Goal: Task Accomplishment & Management: Use online tool/utility

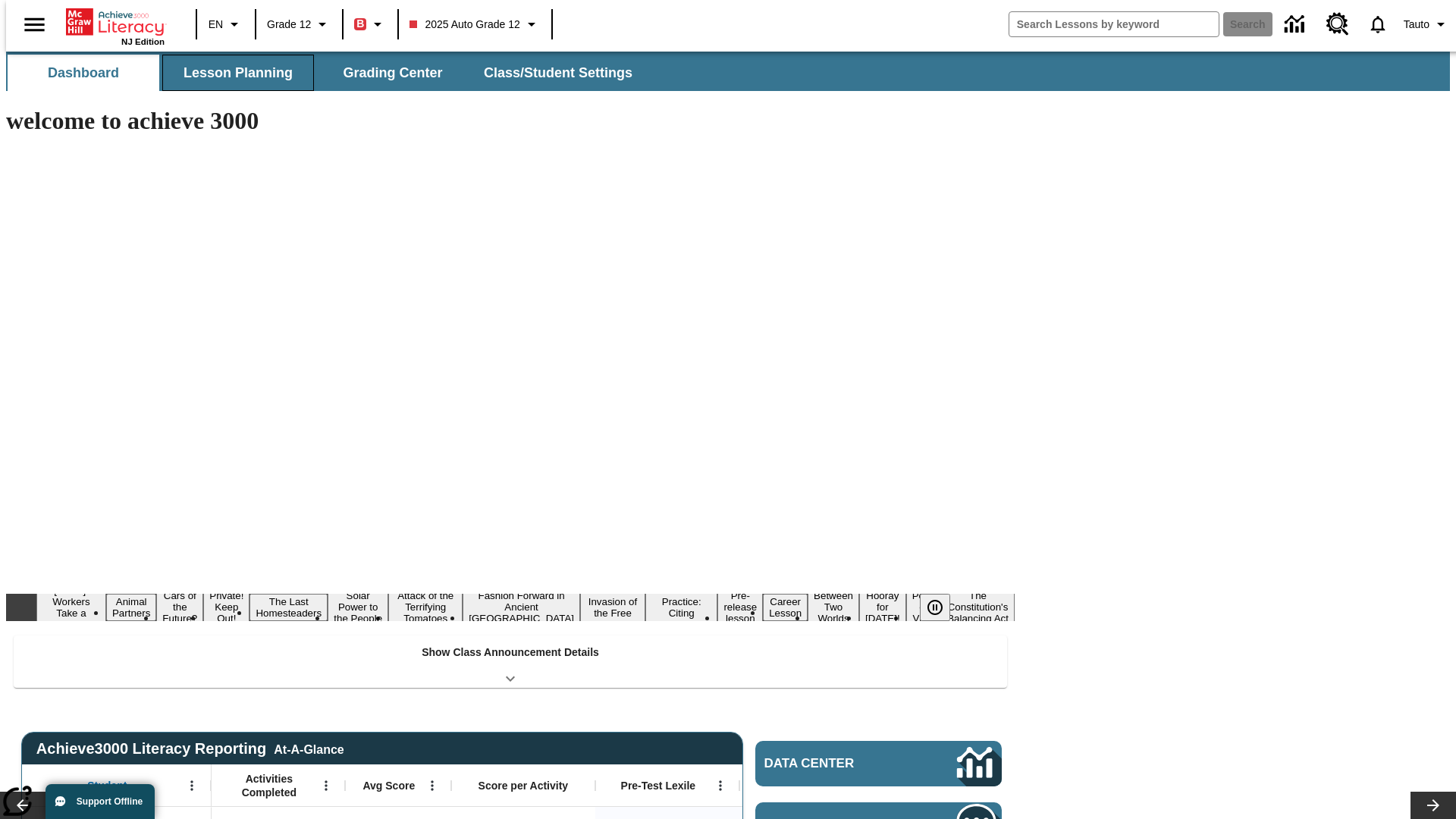
click at [232, 73] on span "Lesson Planning" at bounding box center [238, 73] width 109 height 18
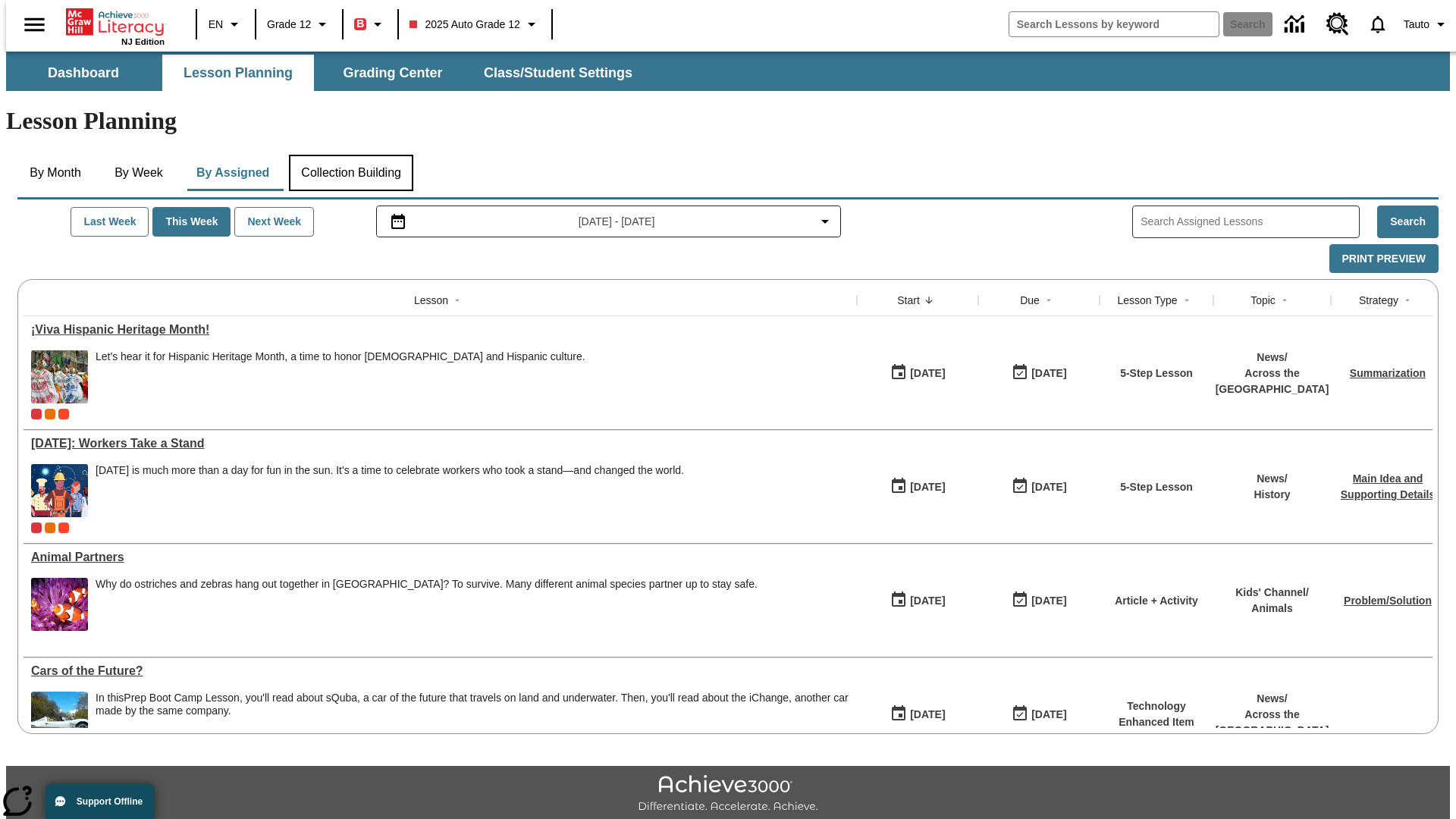
click at [350, 154] on button "Collection Building" at bounding box center [351, 172] width 124 height 36
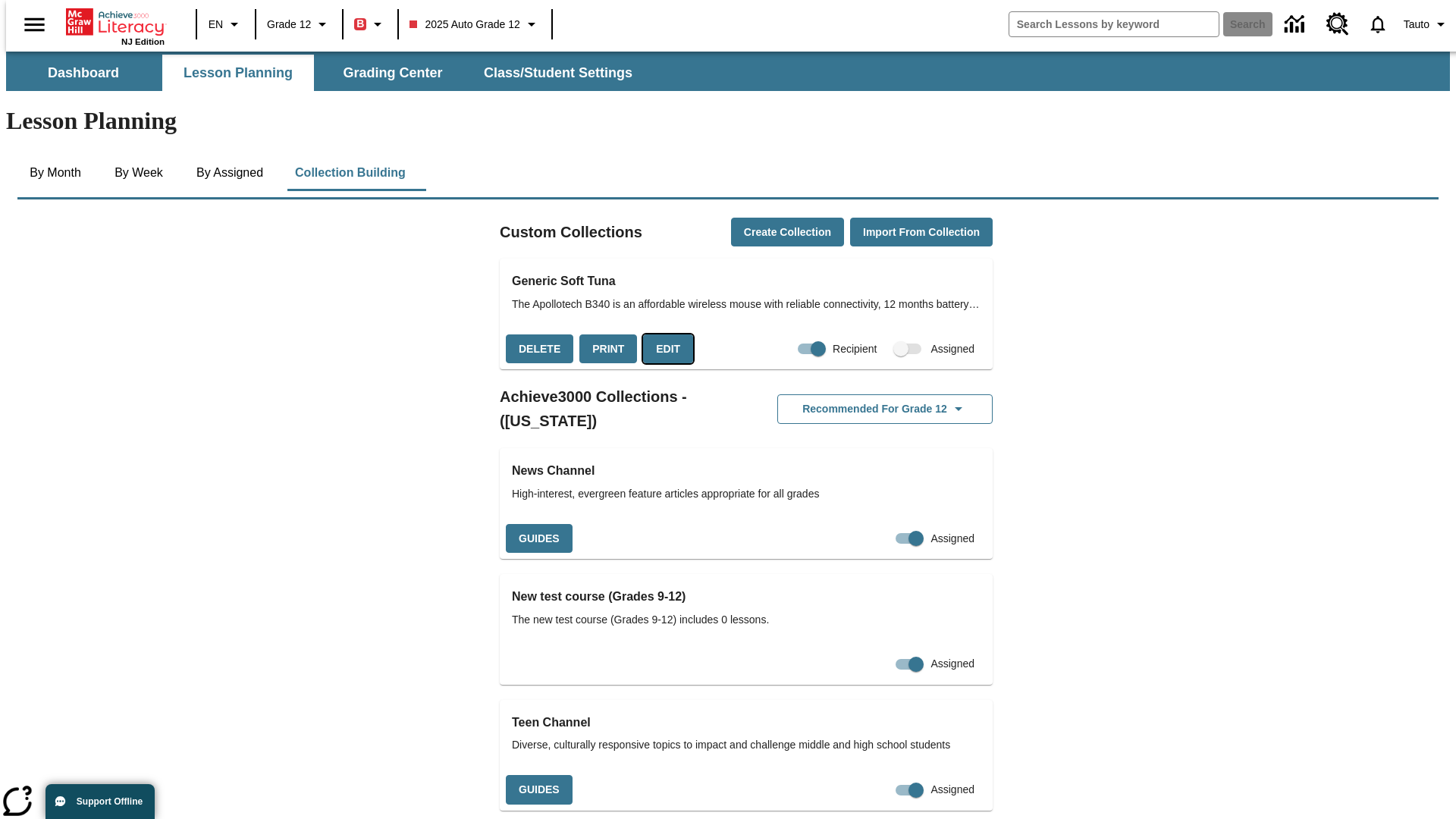
click at [663, 334] on button "Edit" at bounding box center [667, 349] width 50 height 30
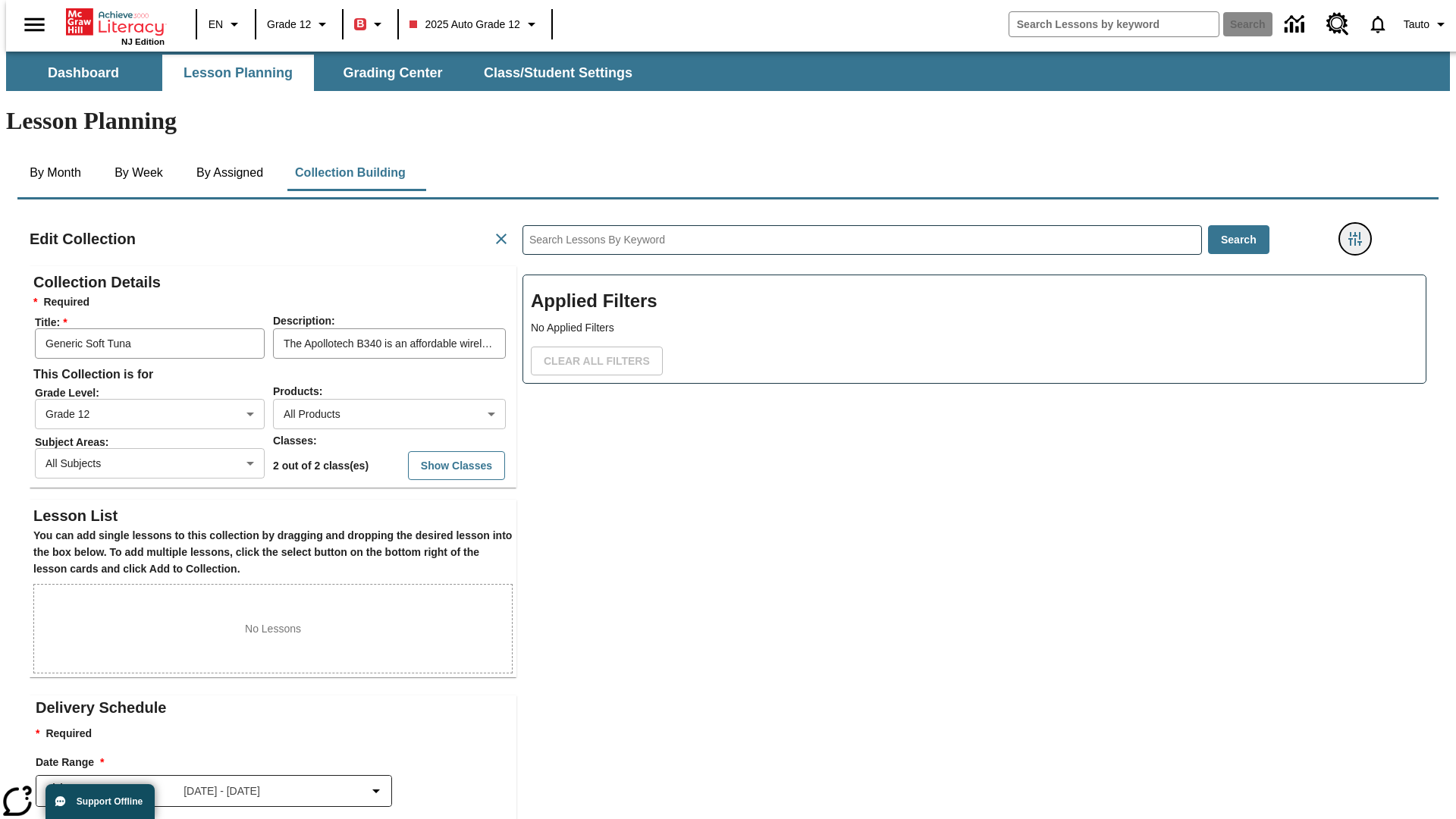
click at [1359, 232] on icon "Filters Side menu" at bounding box center [1355, 239] width 14 height 14
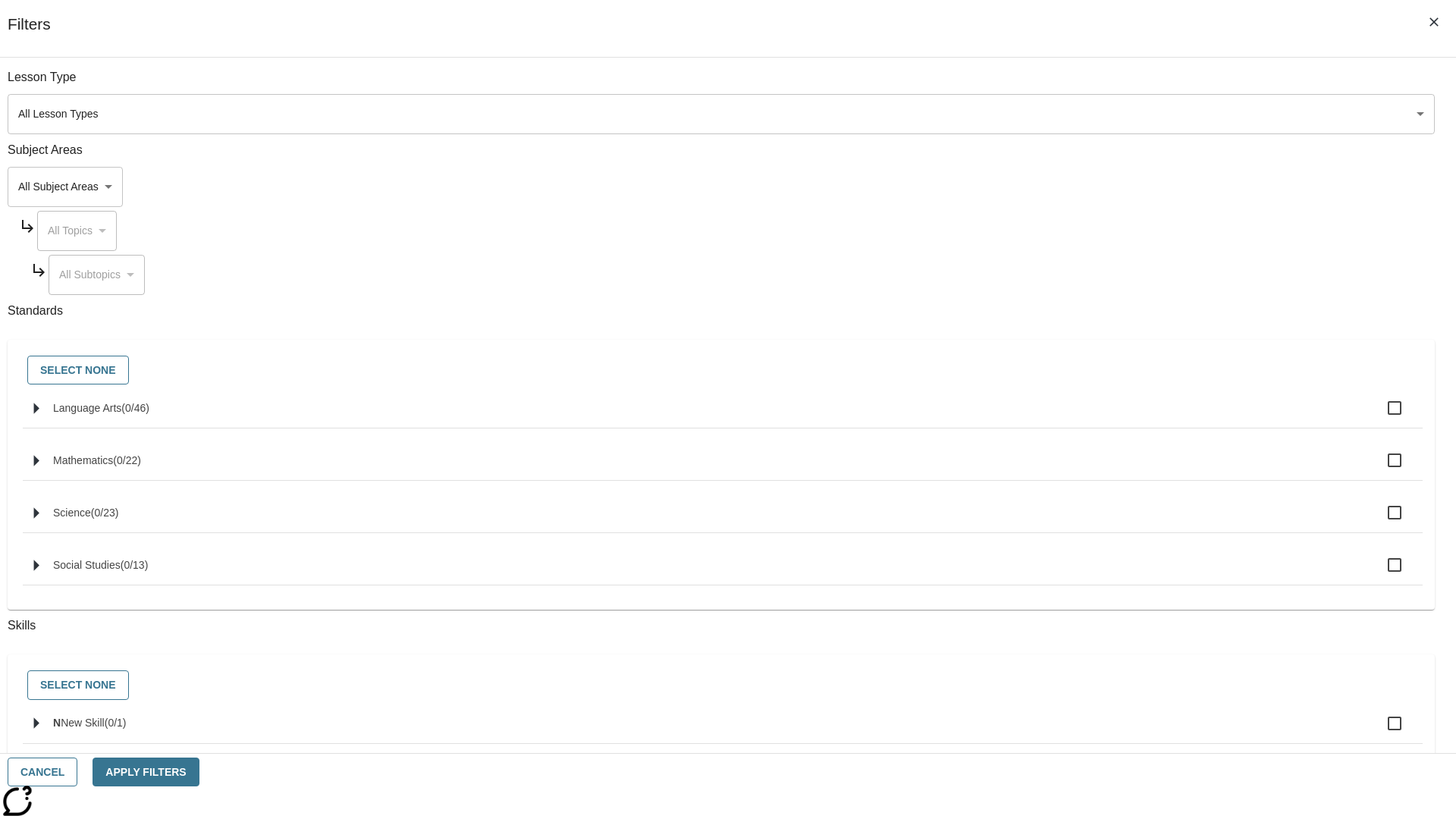
click at [1092, 187] on body "Skip to main content NJ Edition EN Grade 12 B 2025 Auto Grade 12 Search 0 Tauto…" at bounding box center [728, 527] width 1444 height 951
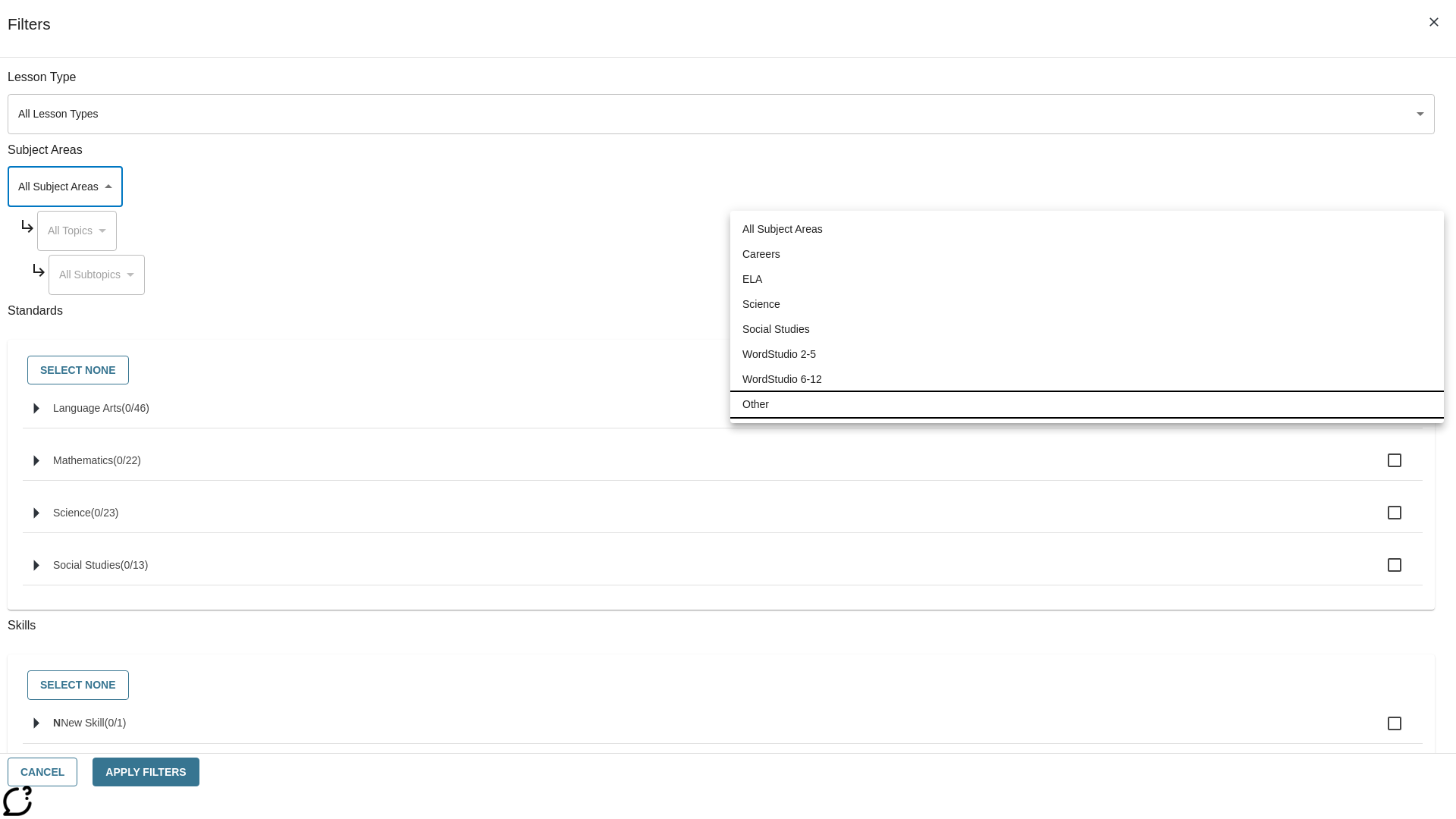
click at [1087, 404] on li "Other" at bounding box center [1087, 404] width 713 height 25
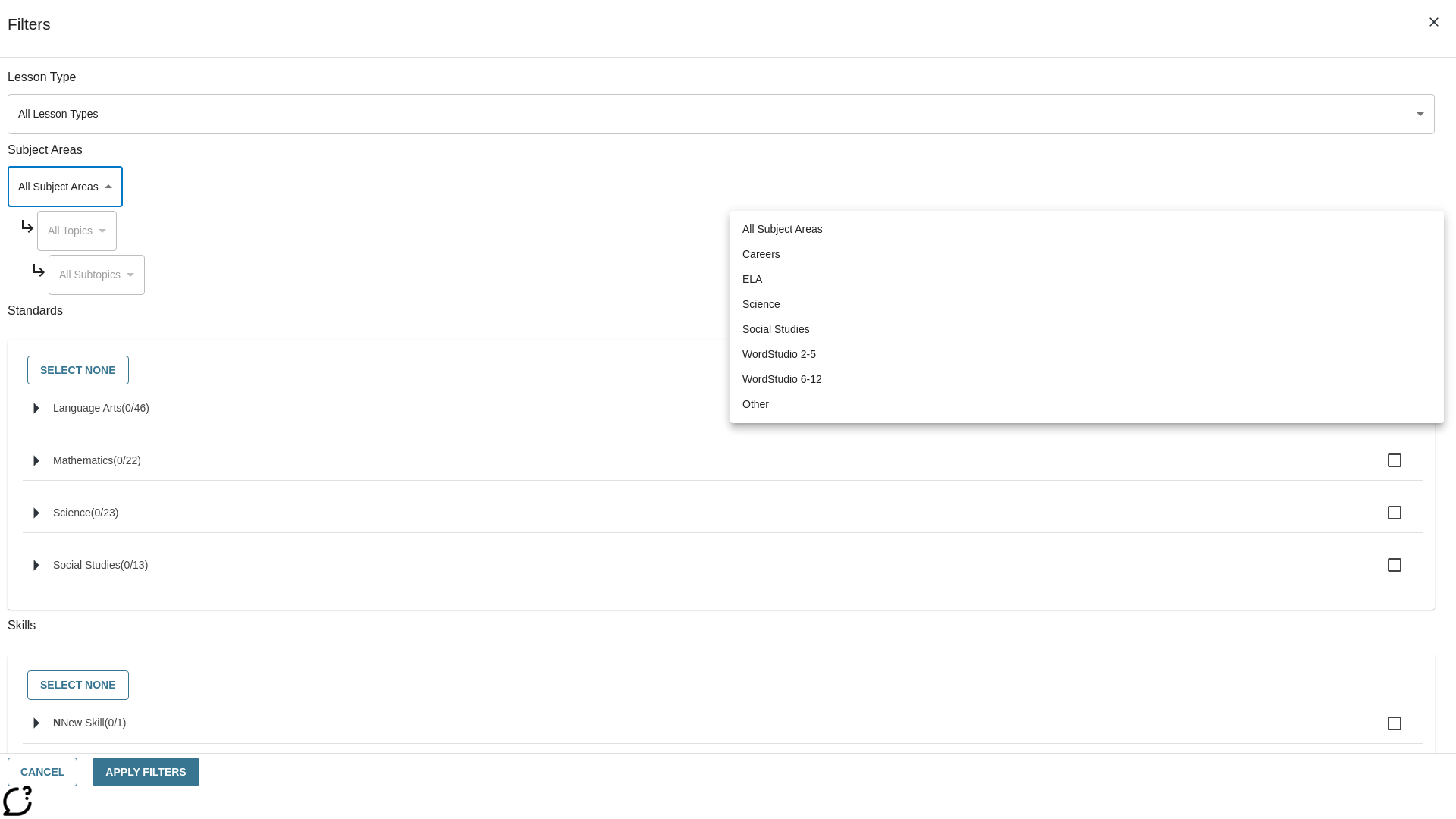
type input "0"
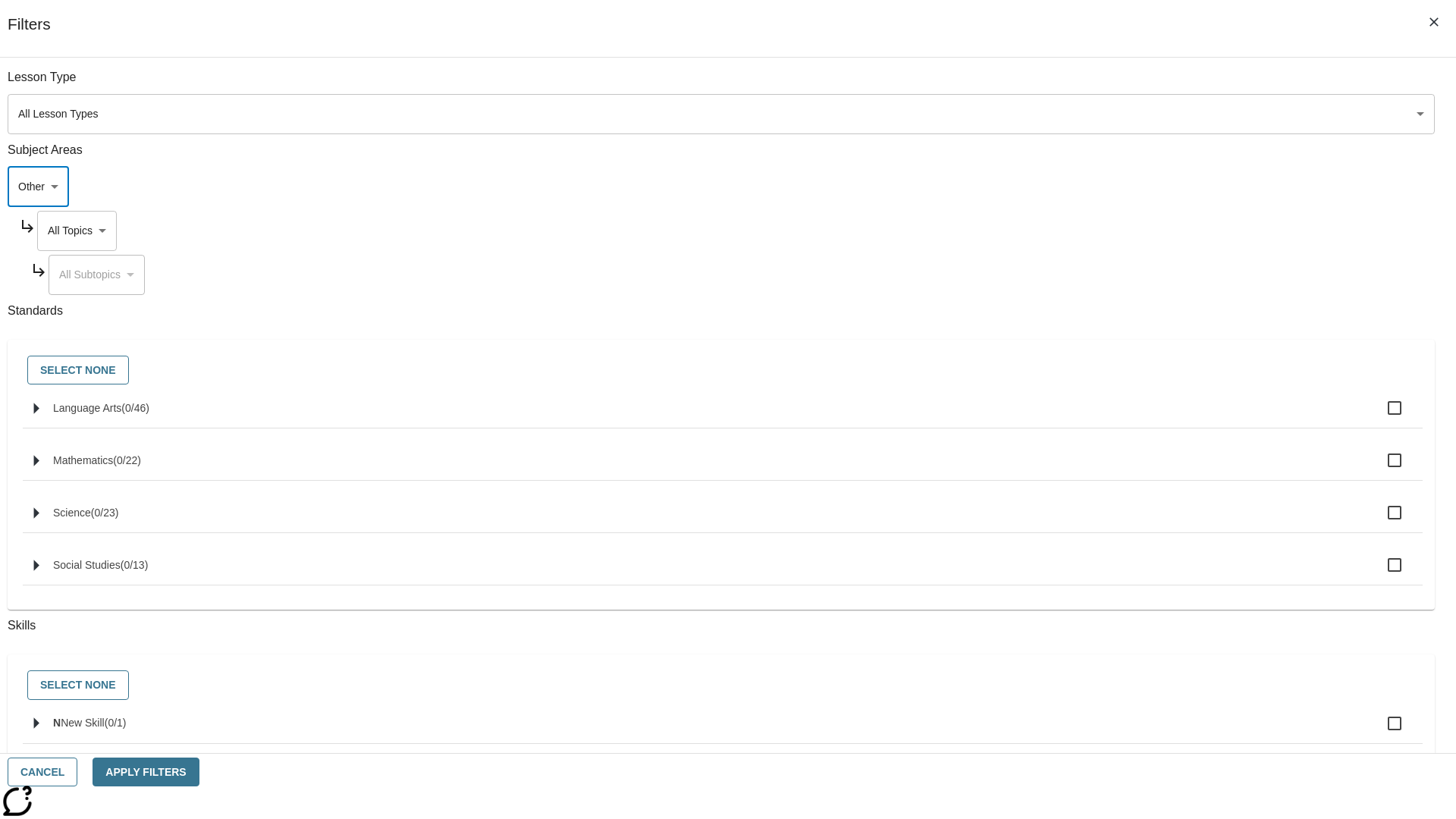
click at [1107, 230] on body "Skip to main content NJ Edition EN Grade 12 B 2025 Auto Grade 12 Search 0 Tauto…" at bounding box center [728, 527] width 1444 height 951
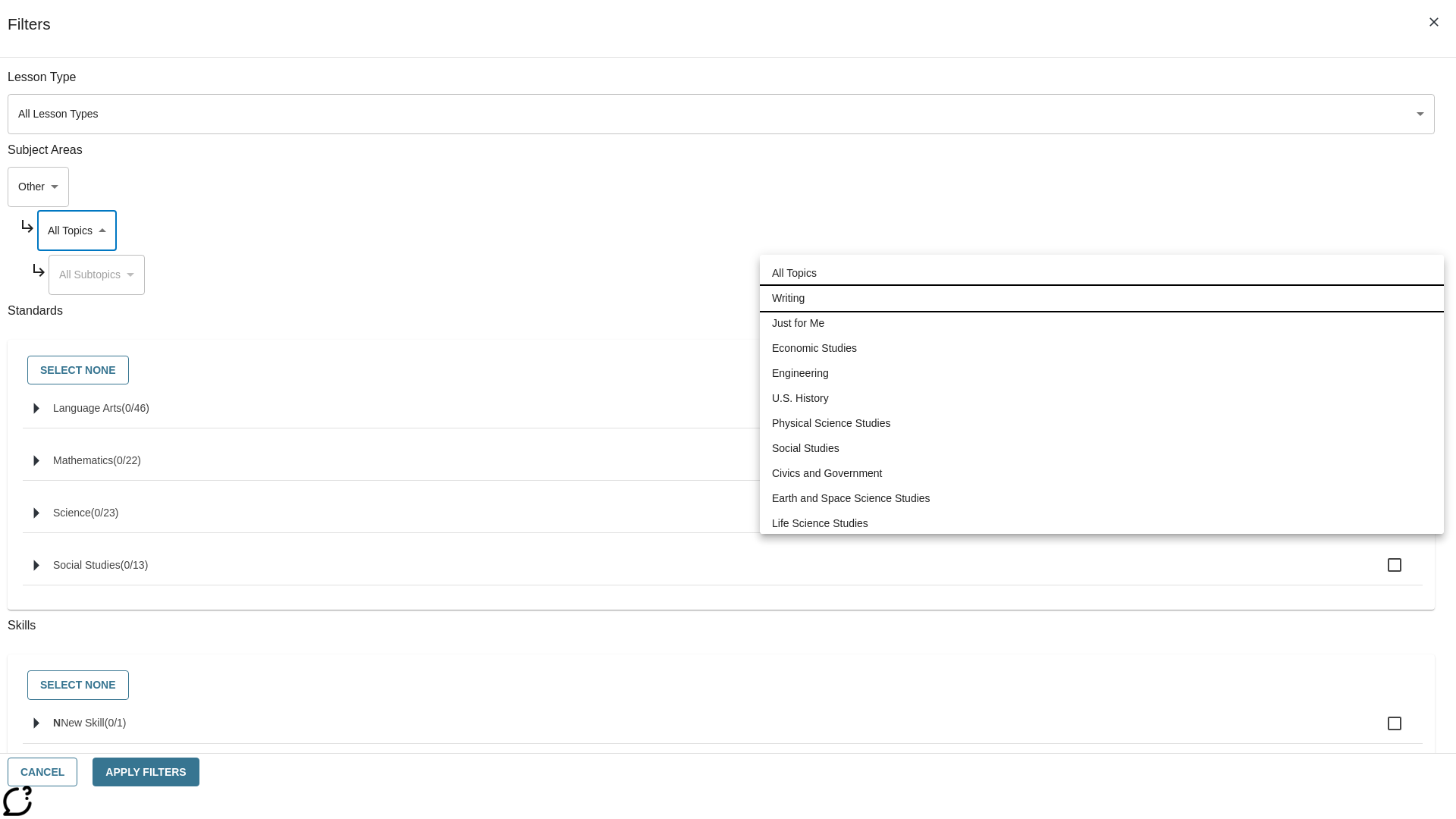
click at [1102, 286] on li "Writing" at bounding box center [1101, 298] width 684 height 25
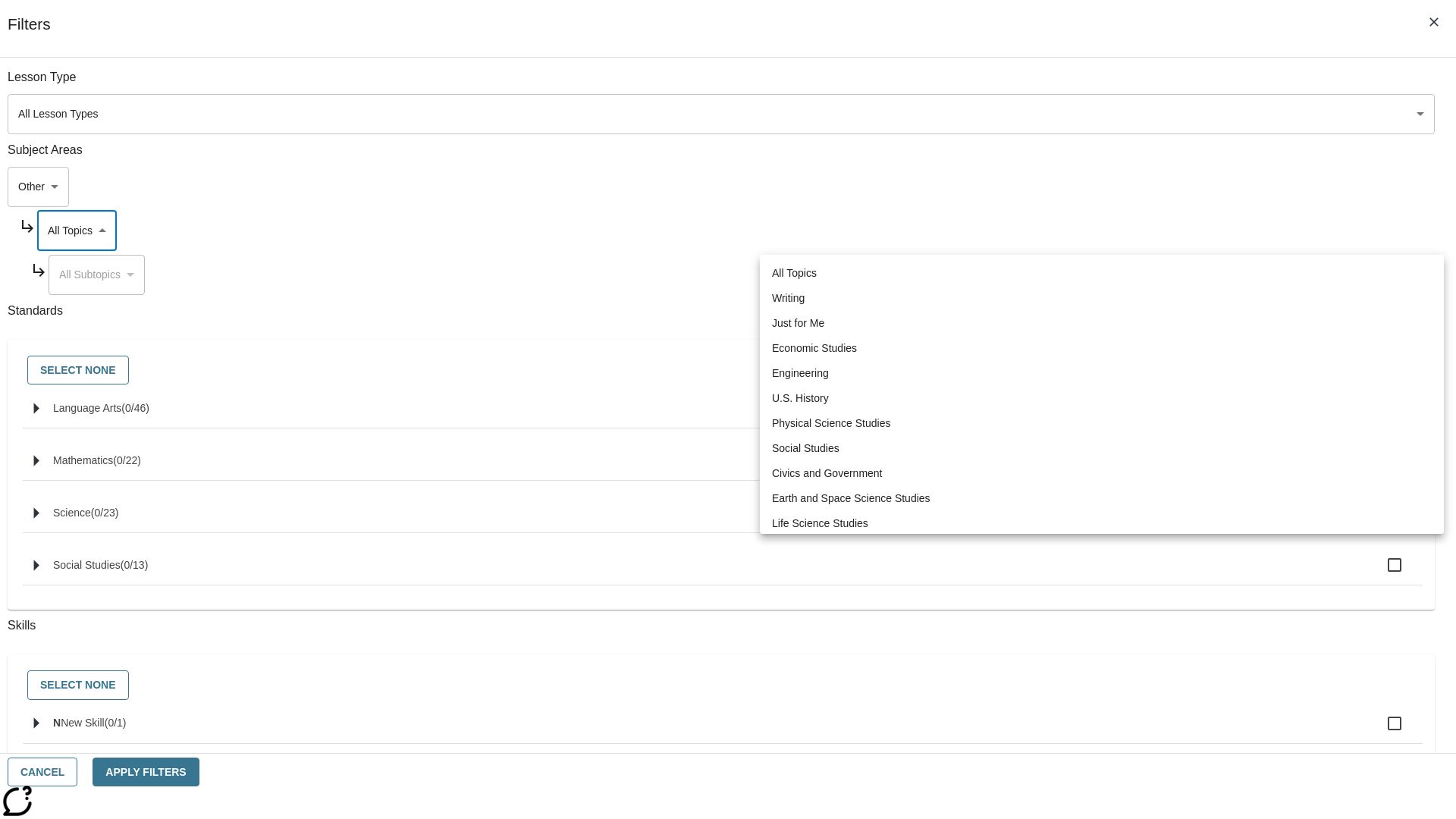
type input "6"
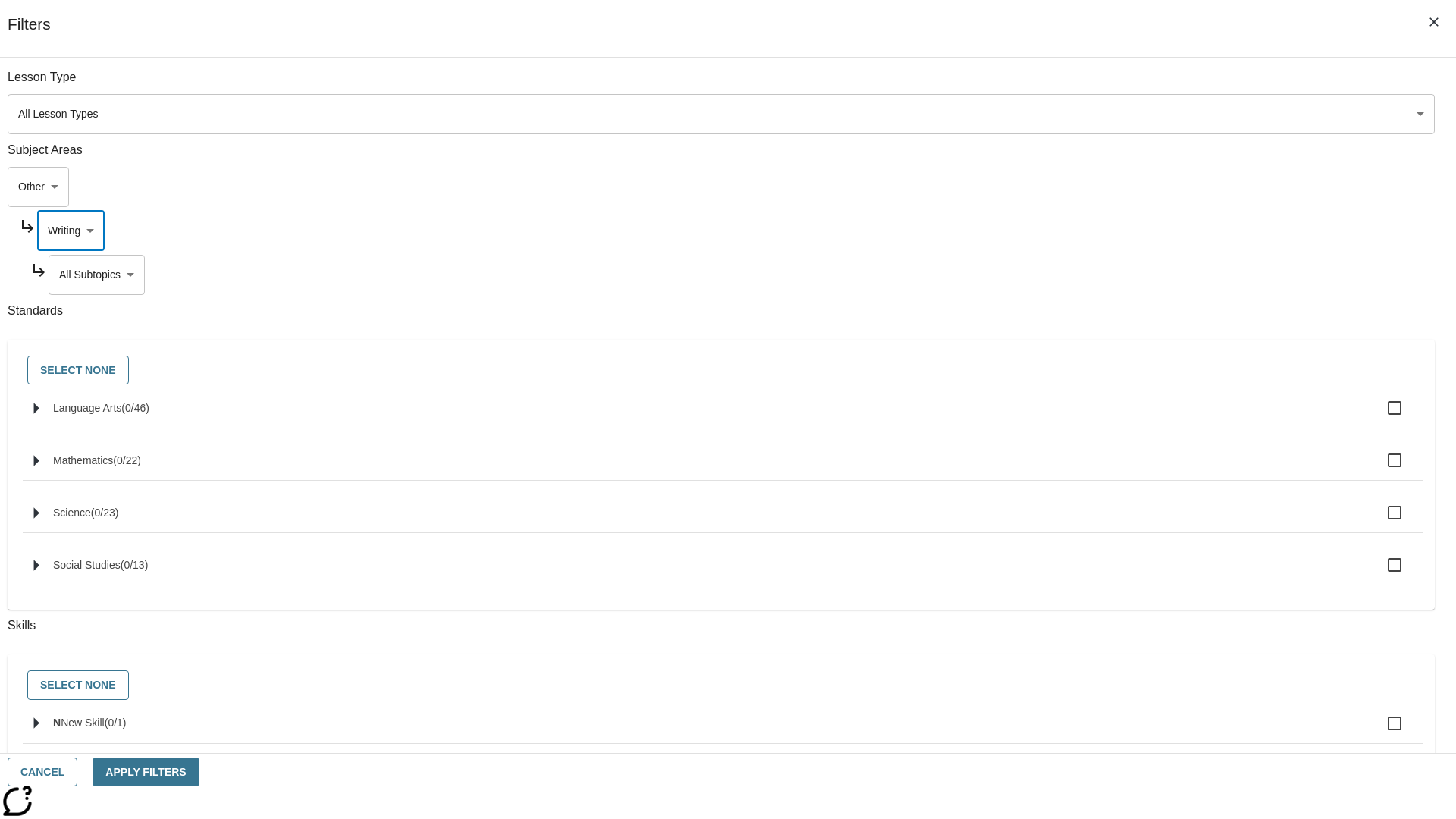
scroll to position [31, 0]
click at [199, 772] on button "Apply Filters" at bounding box center [145, 772] width 106 height 30
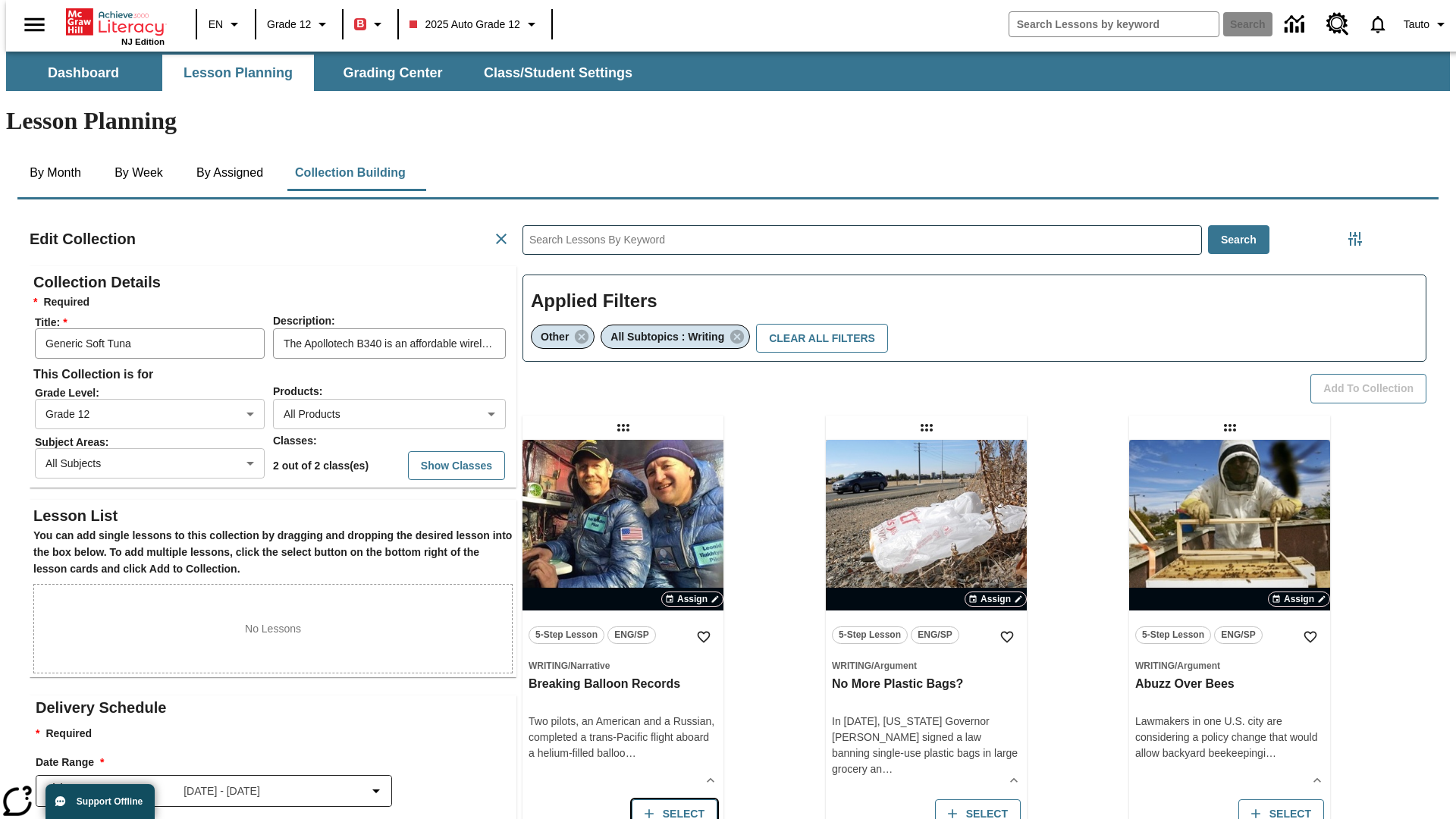
click at [670, 800] on button "Select" at bounding box center [674, 814] width 86 height 30
